Goal: Task Accomplishment & Management: Complete application form

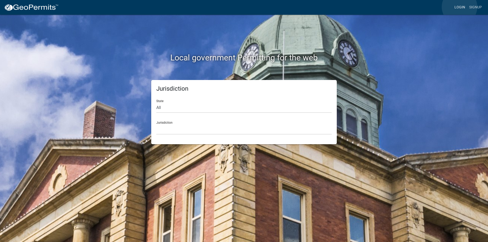
click at [460, 7] on link "Login" at bounding box center [460, 8] width 15 height 10
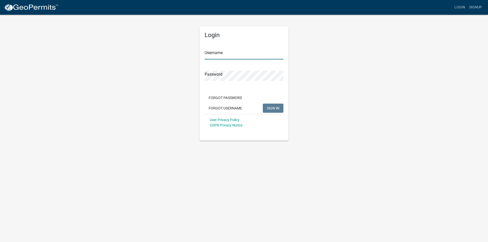
type input "mmcdonnell"
click at [270, 106] on span "SIGN IN" at bounding box center [273, 108] width 12 height 4
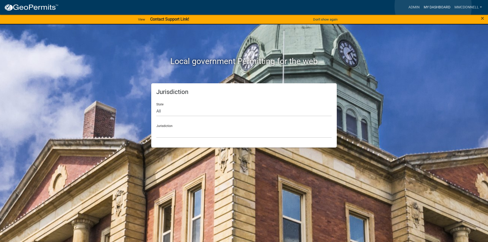
click at [433, 6] on link "My Dashboard" at bounding box center [437, 8] width 31 height 10
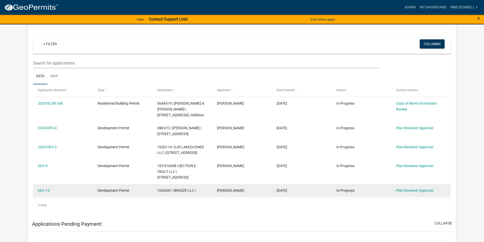
scroll to position [102, 0]
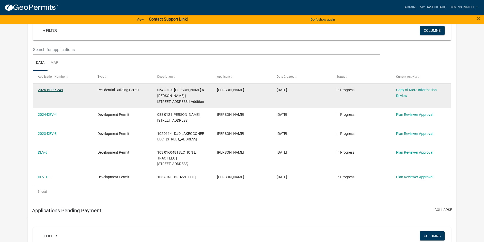
click at [56, 91] on link "2025-BLDR-249" at bounding box center [50, 90] width 25 height 4
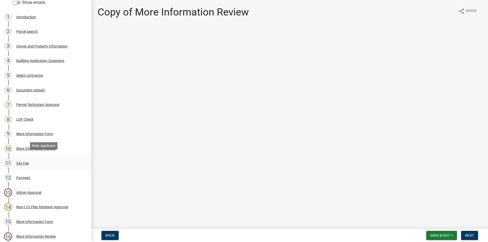
scroll to position [102, 0]
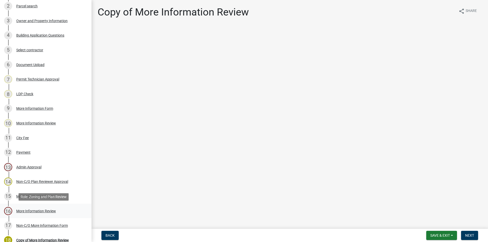
click at [22, 210] on div "More Information Review" at bounding box center [36, 212] width 40 height 4
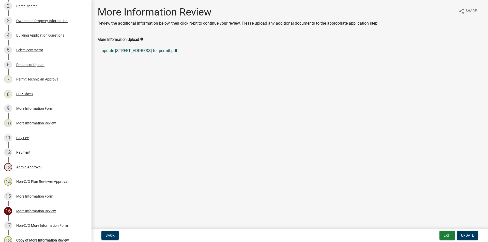
click at [145, 51] on link "update [STREET_ADDRESS] for permit.pdf" at bounding box center [290, 51] width 385 height 12
click at [463, 235] on span "Update" at bounding box center [467, 236] width 13 height 4
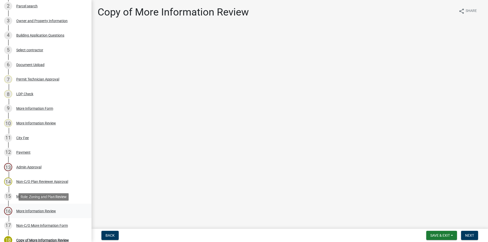
click at [19, 211] on div "More Information Review" at bounding box center [36, 212] width 40 height 4
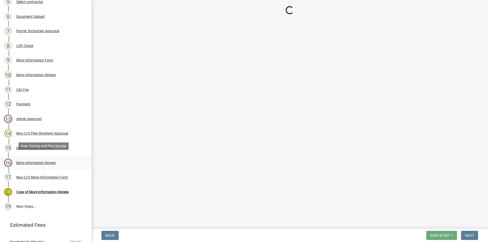
scroll to position [153, 0]
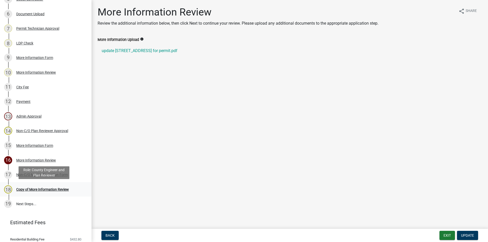
click at [31, 187] on div "18 Copy of More Information Review" at bounding box center [43, 190] width 79 height 8
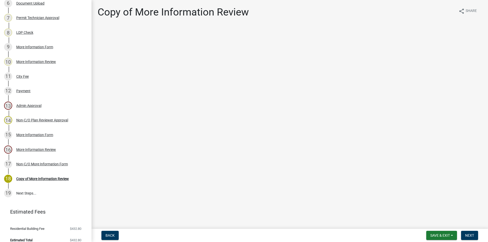
scroll to position [169, 0]
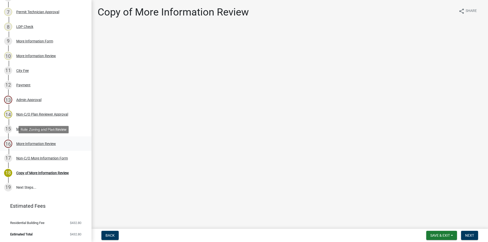
click at [29, 144] on div "More Information Review" at bounding box center [36, 144] width 40 height 4
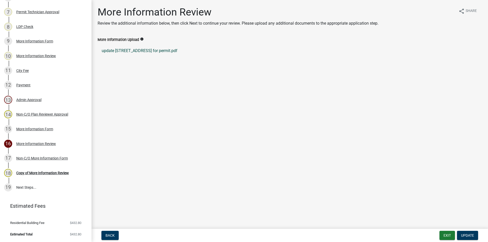
click at [137, 49] on link "update [STREET_ADDRESS] for permit.pdf" at bounding box center [290, 51] width 385 height 12
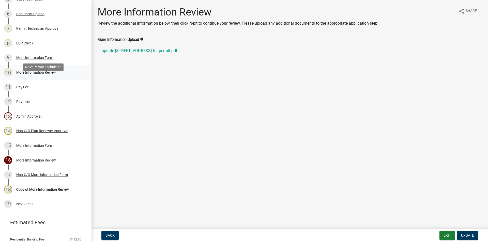
scroll to position [144, 0]
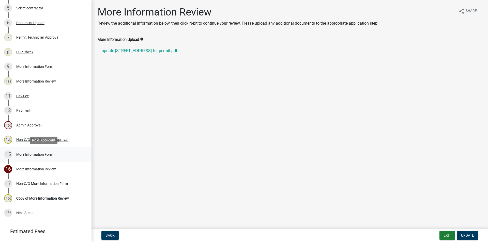
click at [17, 154] on div "More Information Form" at bounding box center [34, 155] width 37 height 4
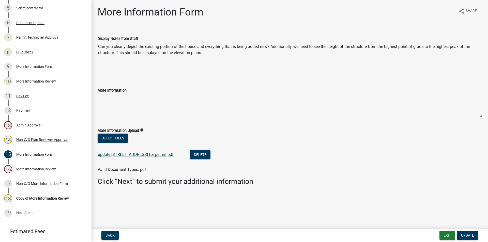
click at [135, 154] on link "update [STREET_ADDRESS] for permit.pdf" at bounding box center [136, 154] width 76 height 5
click at [114, 137] on button "Select files" at bounding box center [113, 138] width 31 height 9
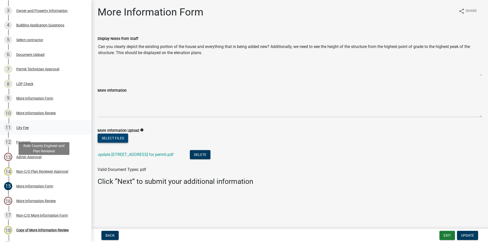
scroll to position [118, 0]
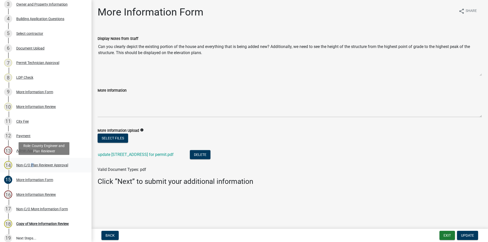
click at [31, 165] on div "Non-C/O Plan Reviewer Approval" at bounding box center [42, 166] width 52 height 4
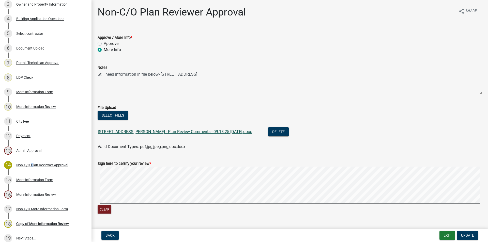
click at [145, 131] on link "[STREET_ADDRESS][PERSON_NAME] - Plan Review Comments - 09.18.25 [DATE].docx" at bounding box center [175, 131] width 154 height 5
click at [429, 154] on wm-data-entity-input "File Upload Select files [STREET_ADDRESS][PERSON_NAME] - Plan Review Comments -…" at bounding box center [290, 127] width 385 height 56
